Goal: Navigation & Orientation: Find specific page/section

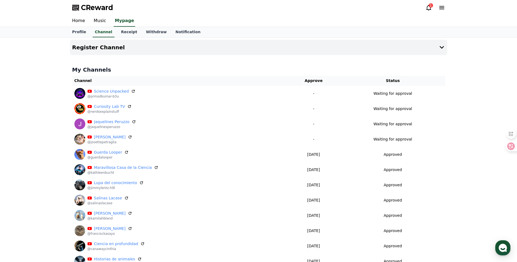
click at [430, 9] on icon at bounding box center [428, 8] width 5 height 6
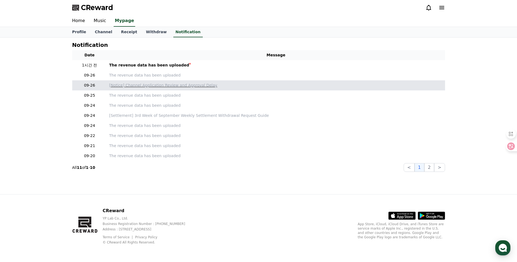
click at [155, 85] on p "[Notice] Channel Application Review and Approval Delay" at bounding box center [276, 86] width 334 height 6
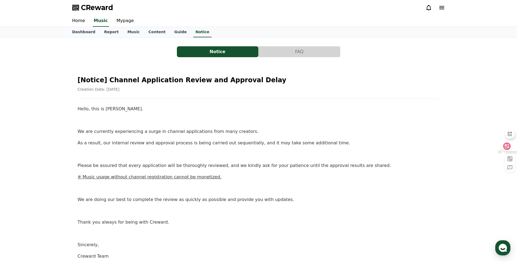
click at [508, 145] on icon at bounding box center [506, 146] width 5 height 5
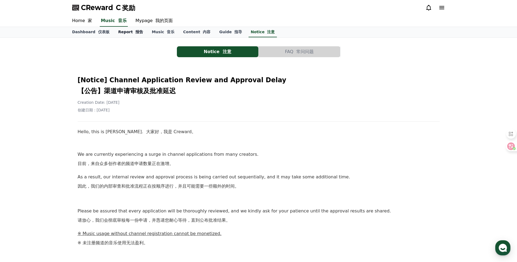
click at [119, 32] on link "Report 报告" at bounding box center [131, 32] width 34 height 10
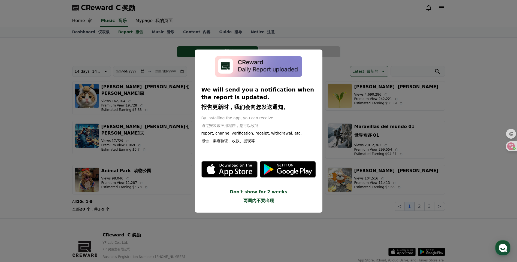
click at [346, 223] on button "close modal" at bounding box center [258, 131] width 517 height 262
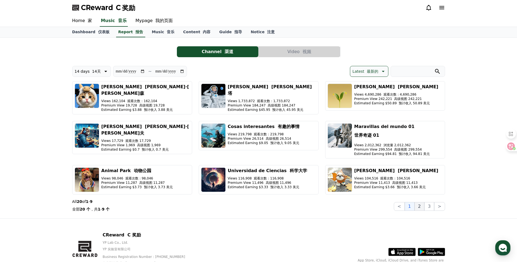
click at [418, 202] on button "2" at bounding box center [420, 206] width 10 height 9
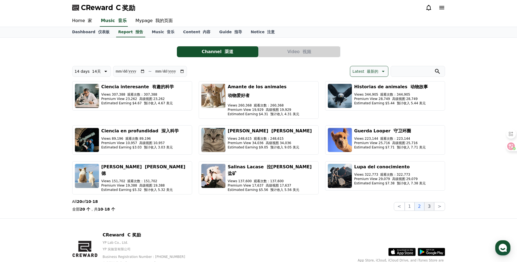
click at [429, 202] on button "3" at bounding box center [429, 206] width 10 height 9
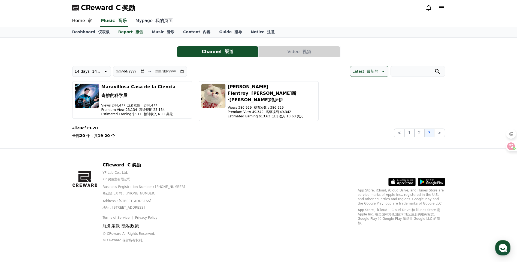
click at [155, 20] on font "我的页面" at bounding box center [163, 20] width 17 height 5
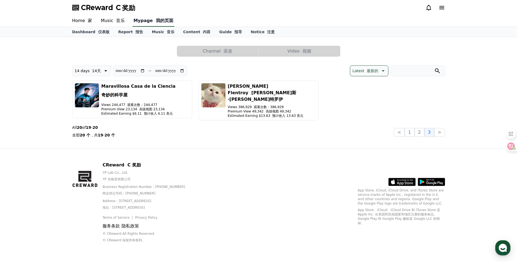
select select "**********"
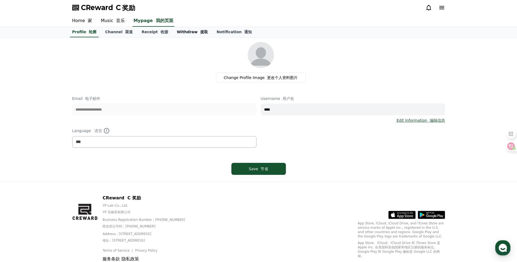
click at [181, 31] on link "Withdraw 提取" at bounding box center [193, 32] width 40 height 10
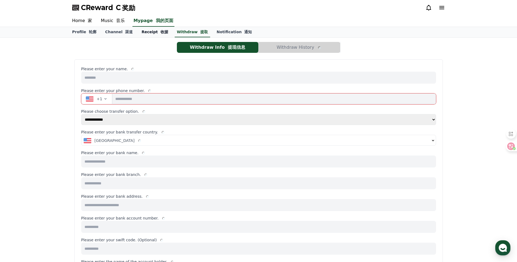
click at [146, 32] on link "Receipt 收据" at bounding box center [154, 32] width 35 height 10
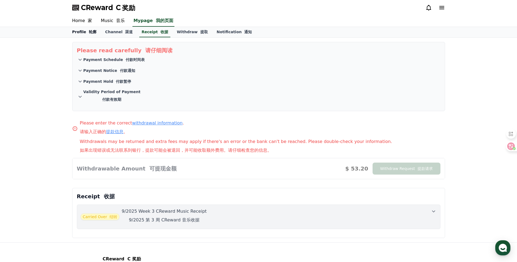
click at [89, 34] on font "轮廓" at bounding box center [93, 32] width 8 height 4
select select "**********"
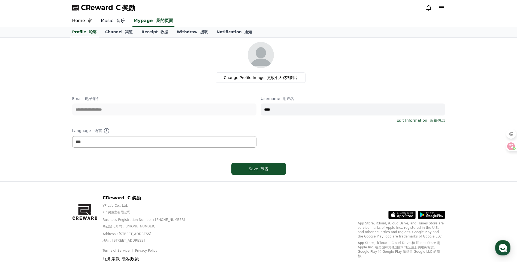
click at [118, 20] on font "音乐" at bounding box center [120, 20] width 9 height 5
